Goal: Information Seeking & Learning: Check status

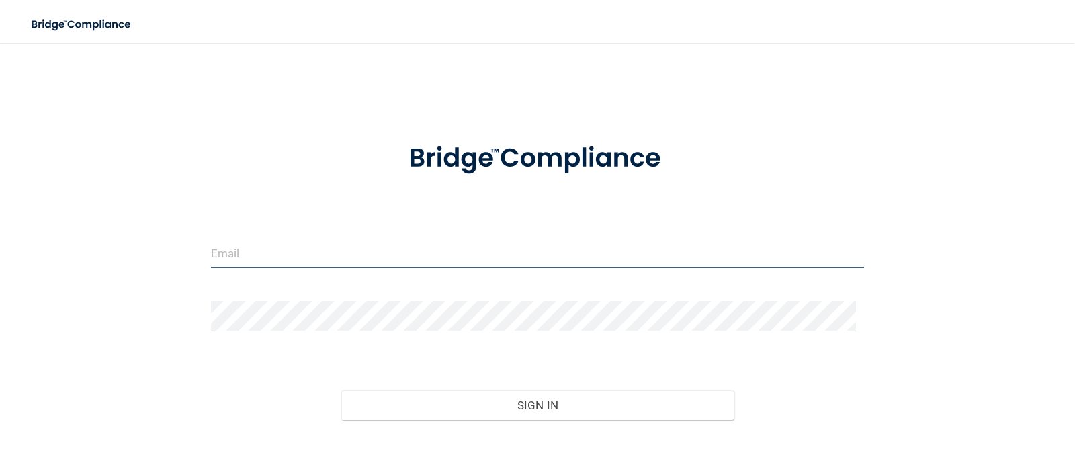
click at [542, 253] on input "email" at bounding box center [537, 253] width 653 height 30
type input "[EMAIL_ADDRESS][PERSON_NAME][DOMAIN_NAME]"
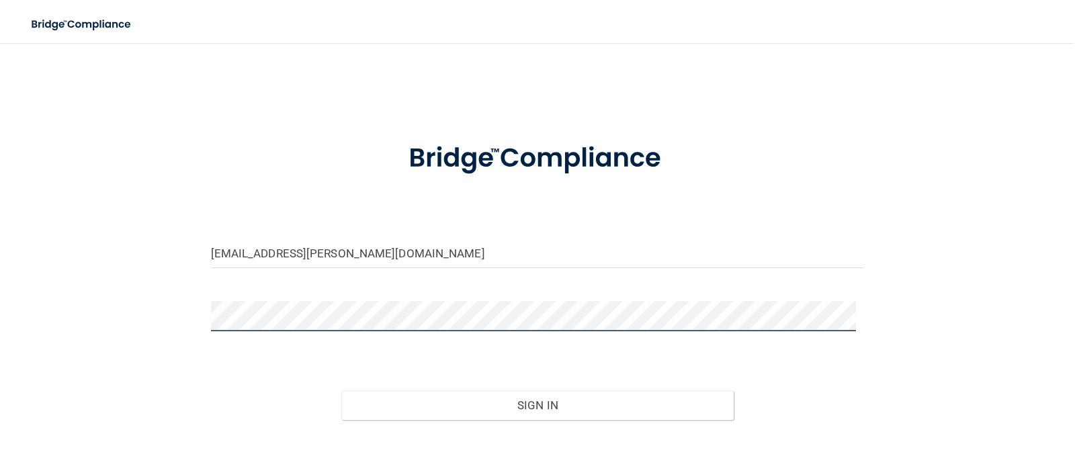
click at [341, 390] on button "Sign In" at bounding box center [537, 405] width 392 height 30
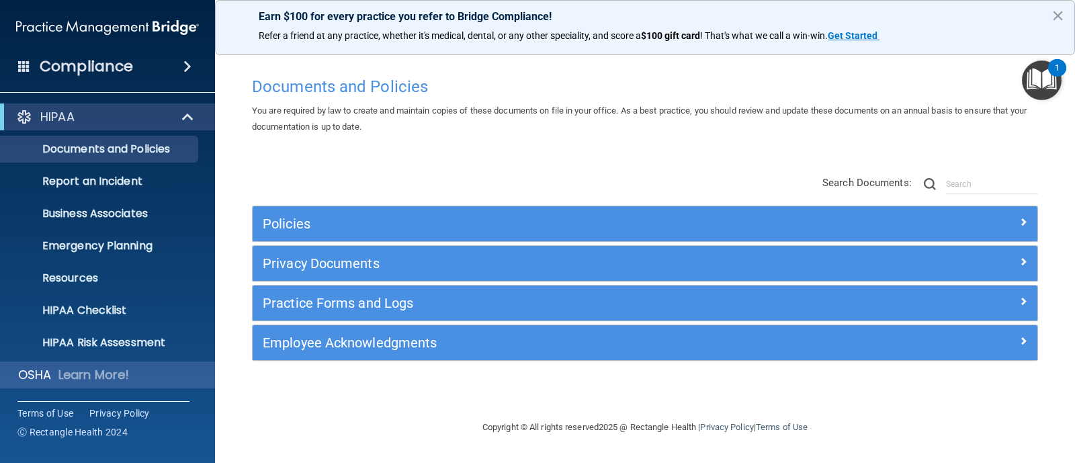
scroll to position [94, 0]
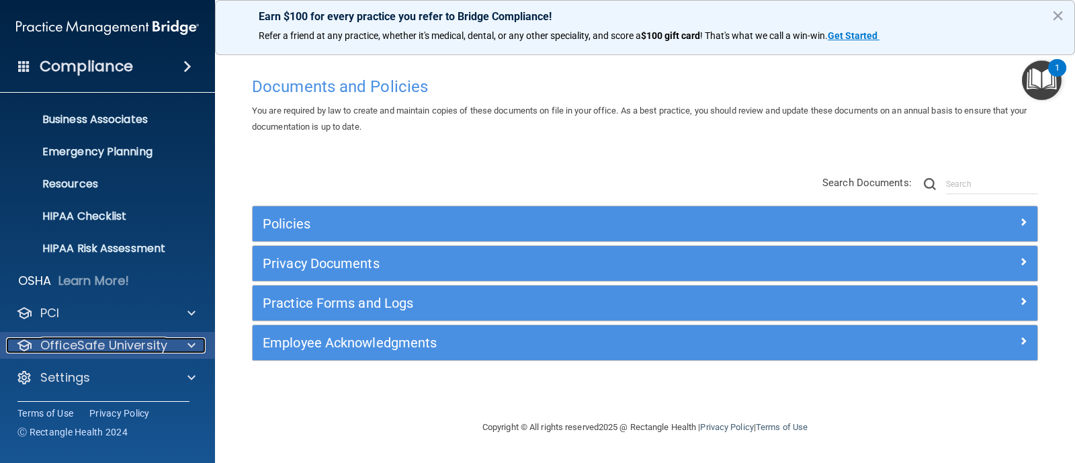
click at [105, 343] on p "OfficeSafe University" at bounding box center [103, 345] width 127 height 16
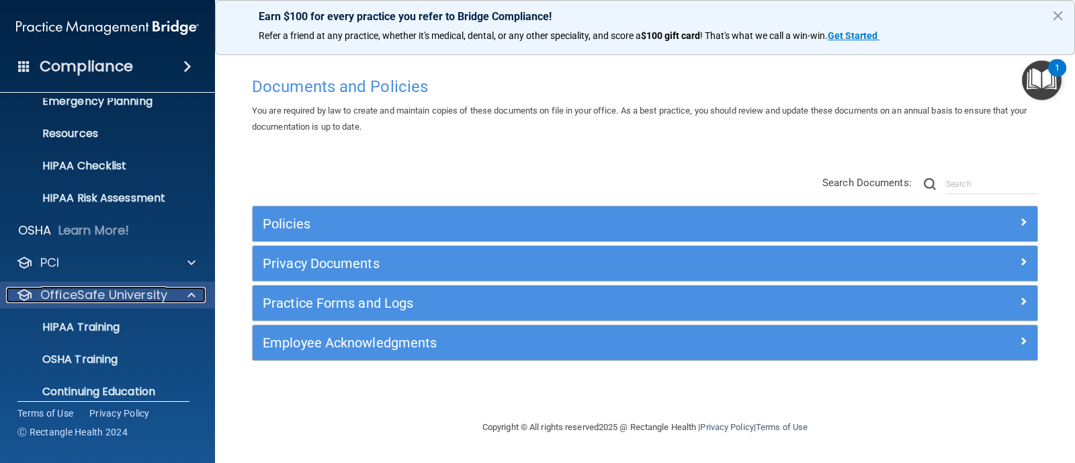
scroll to position [191, 0]
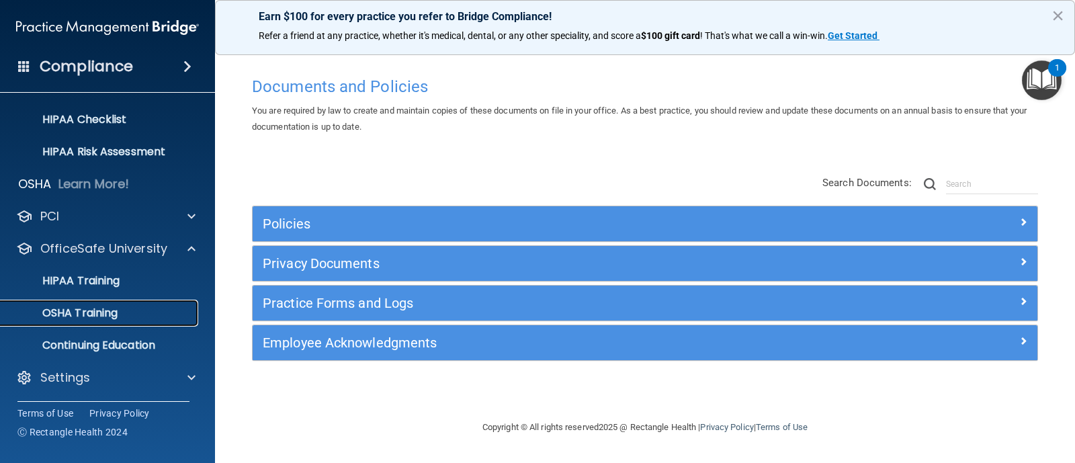
click at [158, 312] on div "OSHA Training" at bounding box center [100, 312] width 183 height 13
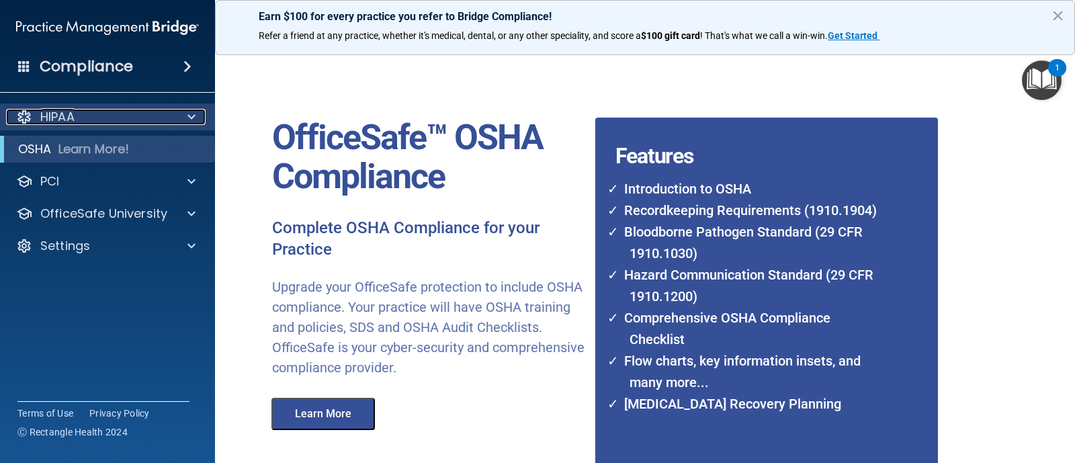
click at [197, 118] on div at bounding box center [190, 117] width 34 height 16
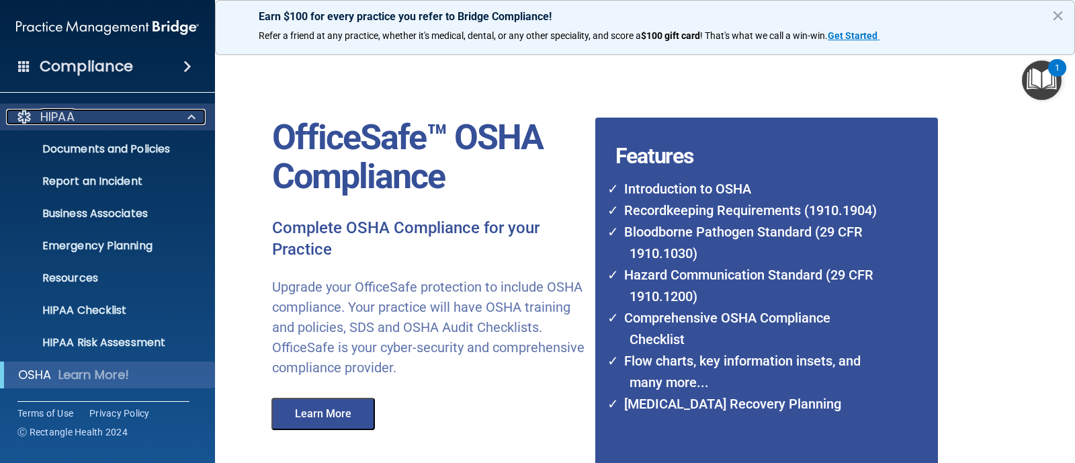
click at [197, 118] on div at bounding box center [190, 117] width 34 height 16
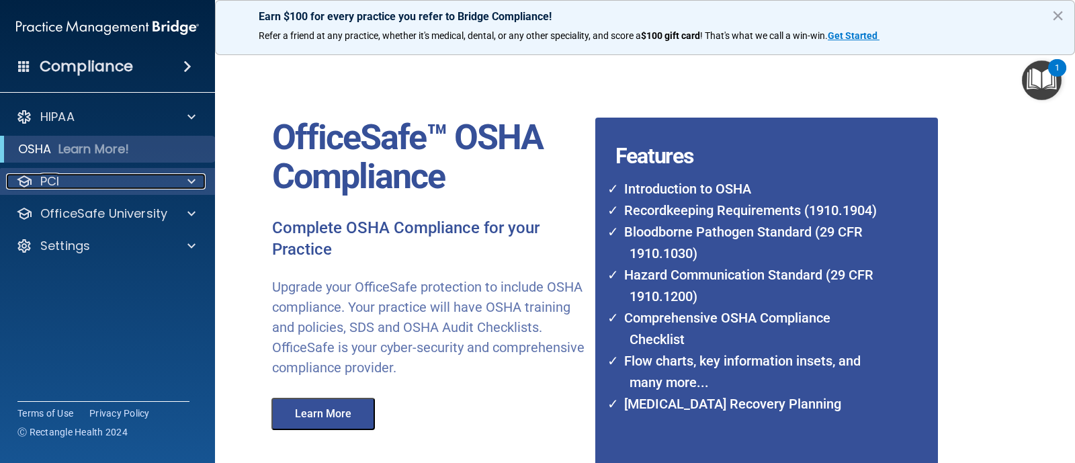
click at [195, 176] on div at bounding box center [190, 181] width 34 height 16
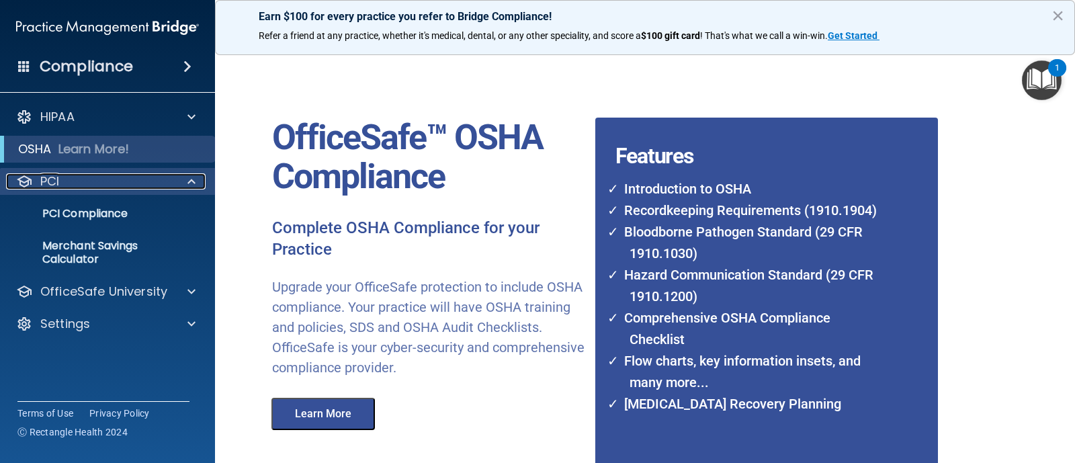
click at [188, 178] on span at bounding box center [191, 181] width 8 height 16
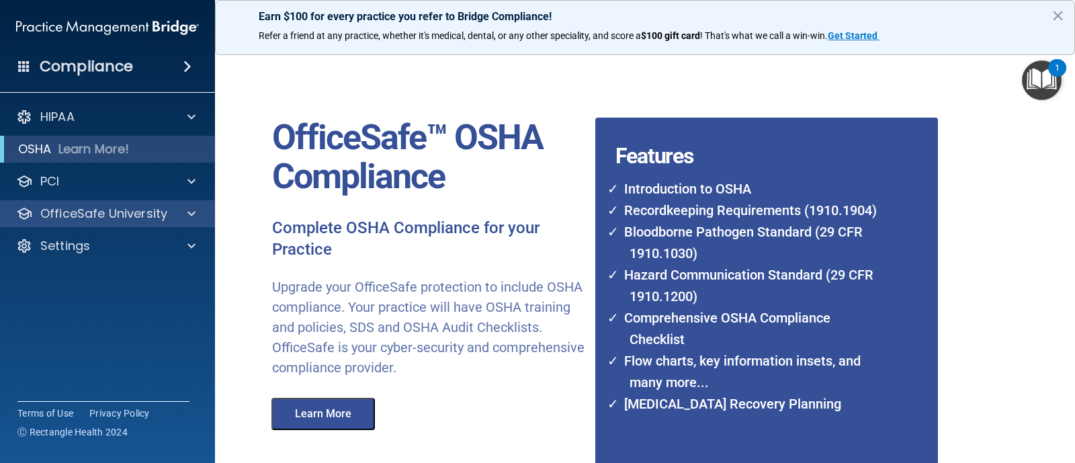
click at [198, 222] on div "OfficeSafe University" at bounding box center [108, 213] width 216 height 27
click at [199, 219] on div at bounding box center [190, 214] width 34 height 16
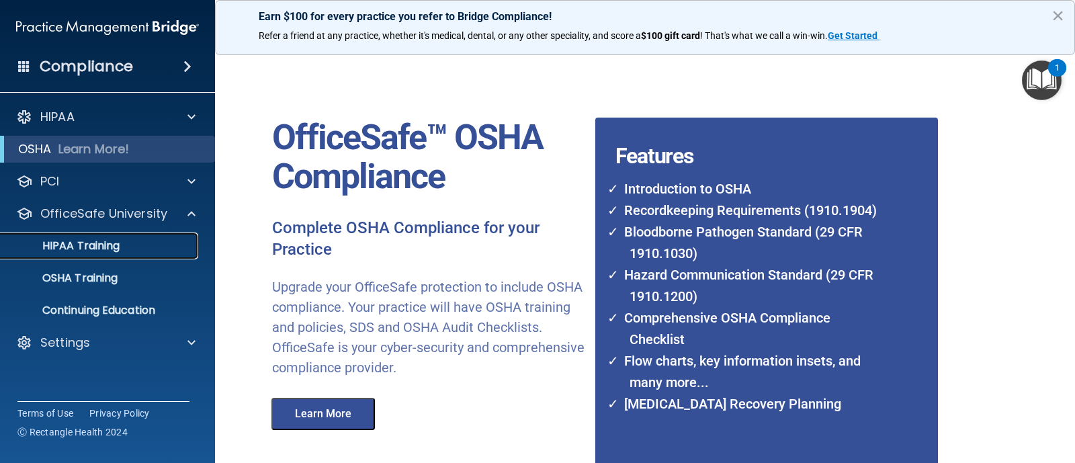
click at [138, 240] on div "HIPAA Training" at bounding box center [100, 245] width 183 height 13
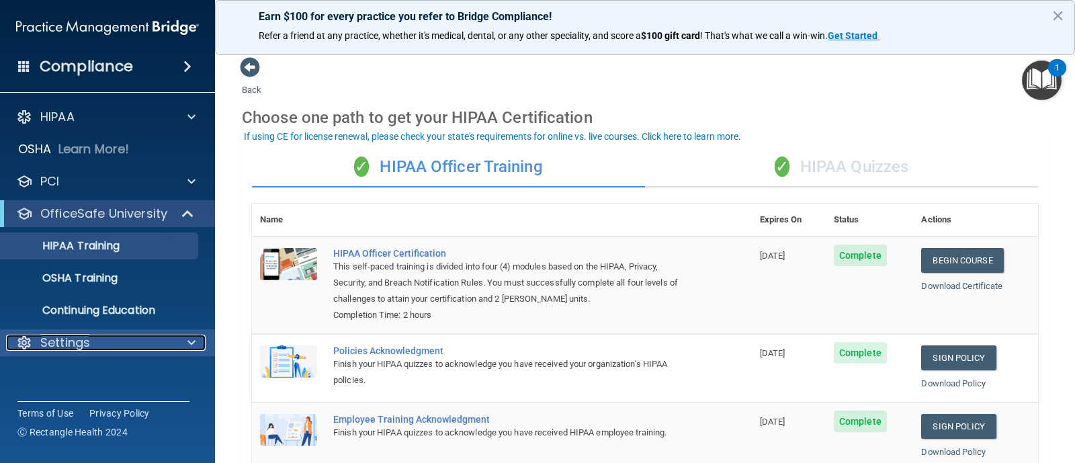
click at [71, 347] on p "Settings" at bounding box center [65, 342] width 50 height 16
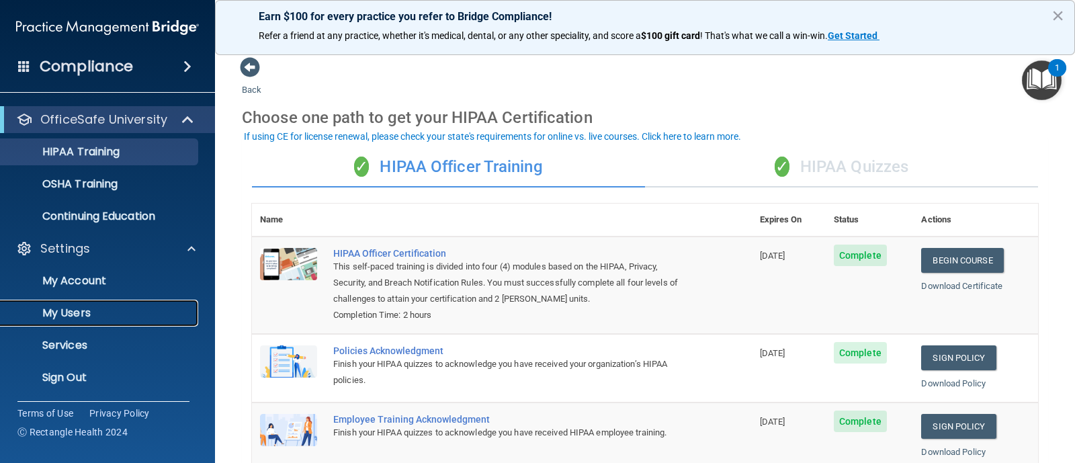
click at [81, 316] on p "My Users" at bounding box center [100, 312] width 183 height 13
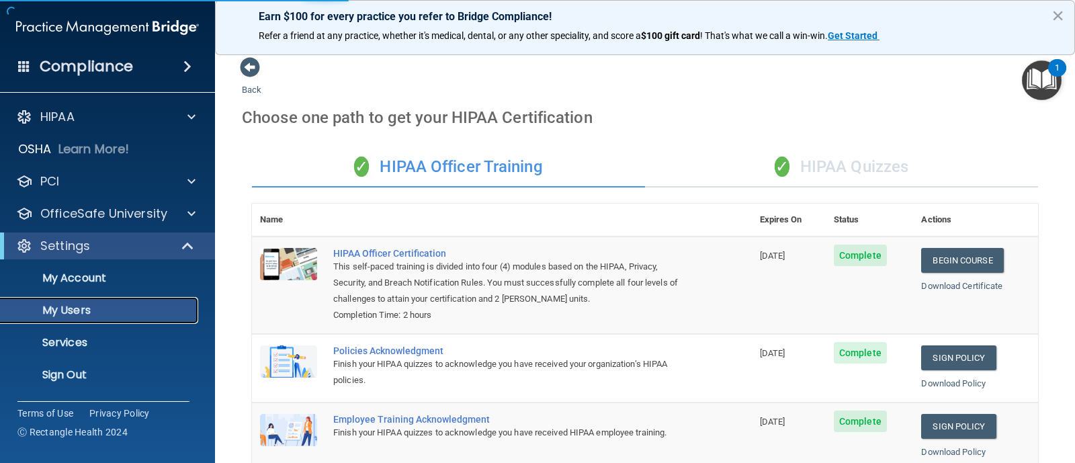
click at [132, 305] on p "My Users" at bounding box center [100, 310] width 183 height 13
select select "20"
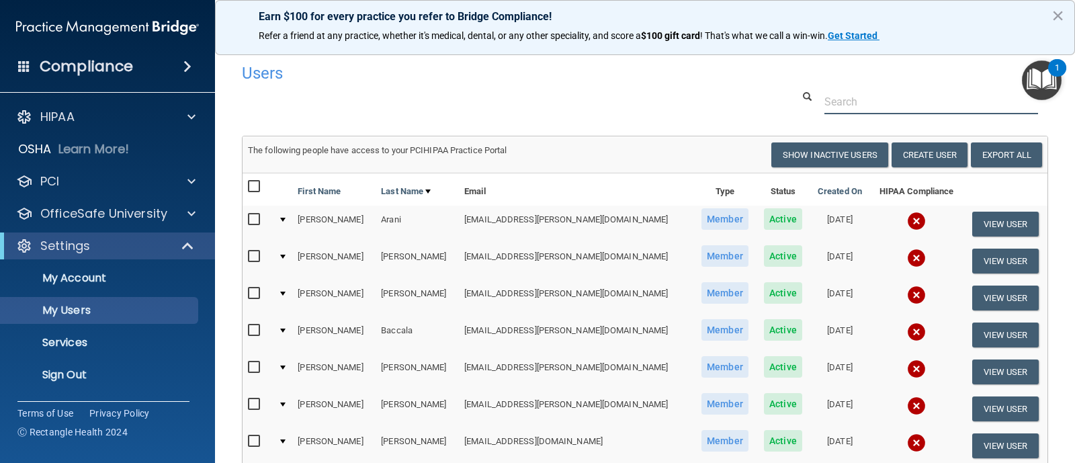
click at [880, 101] on input "text" at bounding box center [931, 101] width 214 height 25
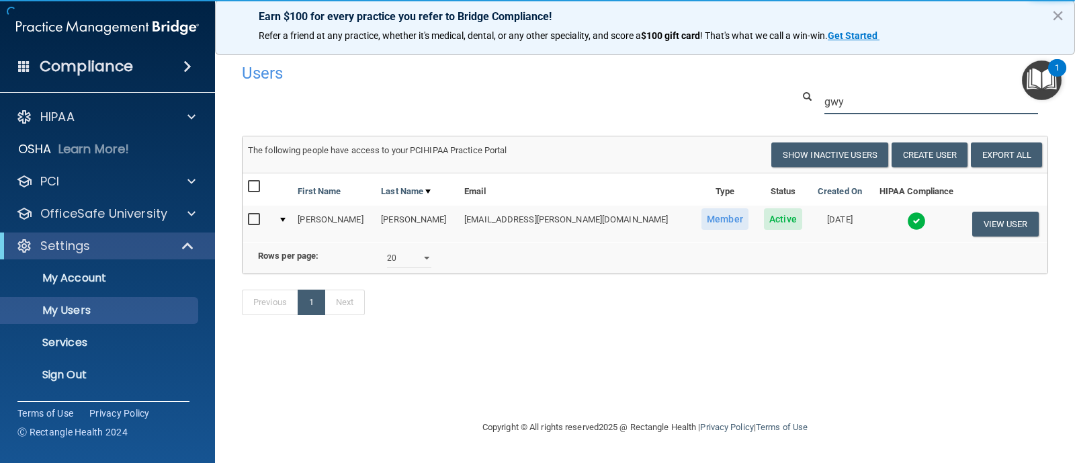
type input "gwy"
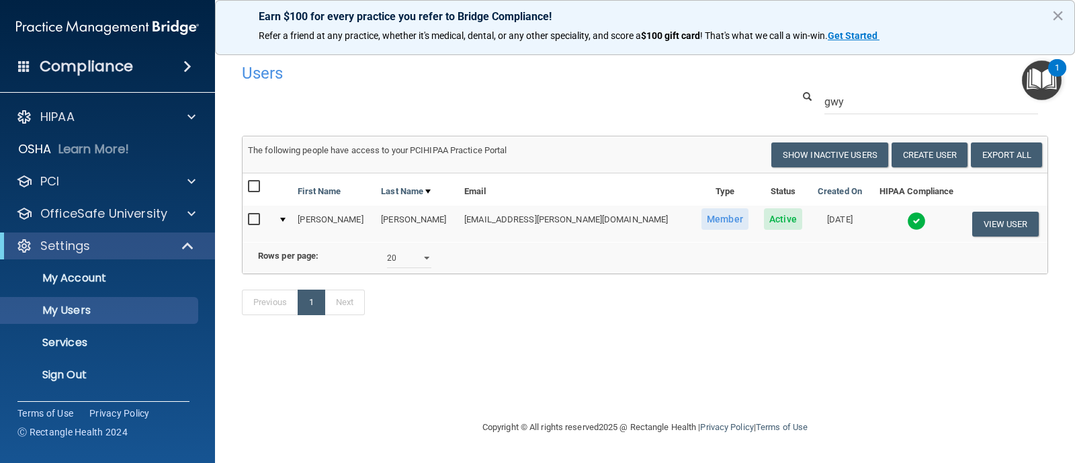
click at [907, 224] on img at bounding box center [916, 221] width 19 height 19
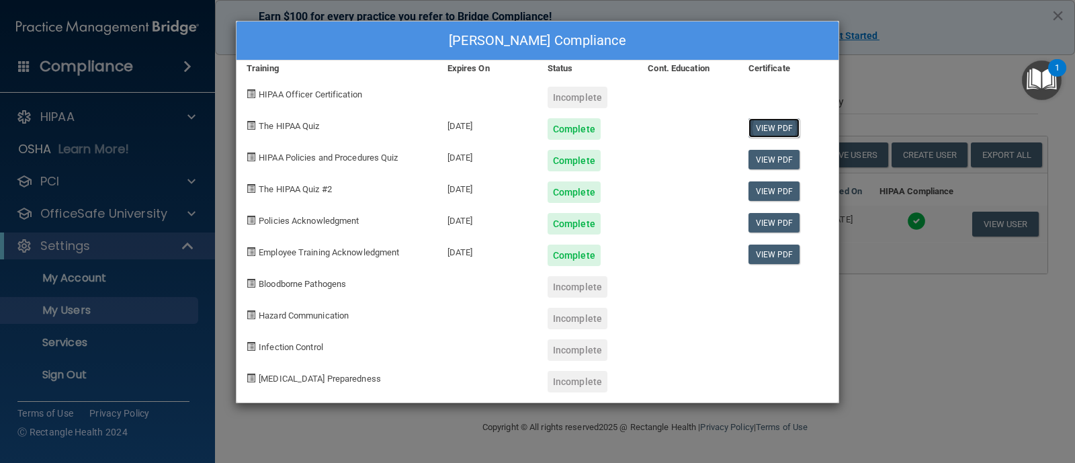
click at [756, 124] on link "View PDF" at bounding box center [774, 127] width 52 height 19
click at [768, 150] on link "View PDF" at bounding box center [774, 159] width 52 height 19
click at [757, 193] on link "View PDF" at bounding box center [774, 190] width 52 height 19
click at [923, 32] on div "[PERSON_NAME] Compliance Training Expires On Status Cont. Education Certificate…" at bounding box center [537, 231] width 1075 height 463
